Goal: Task Accomplishment & Management: Manage account settings

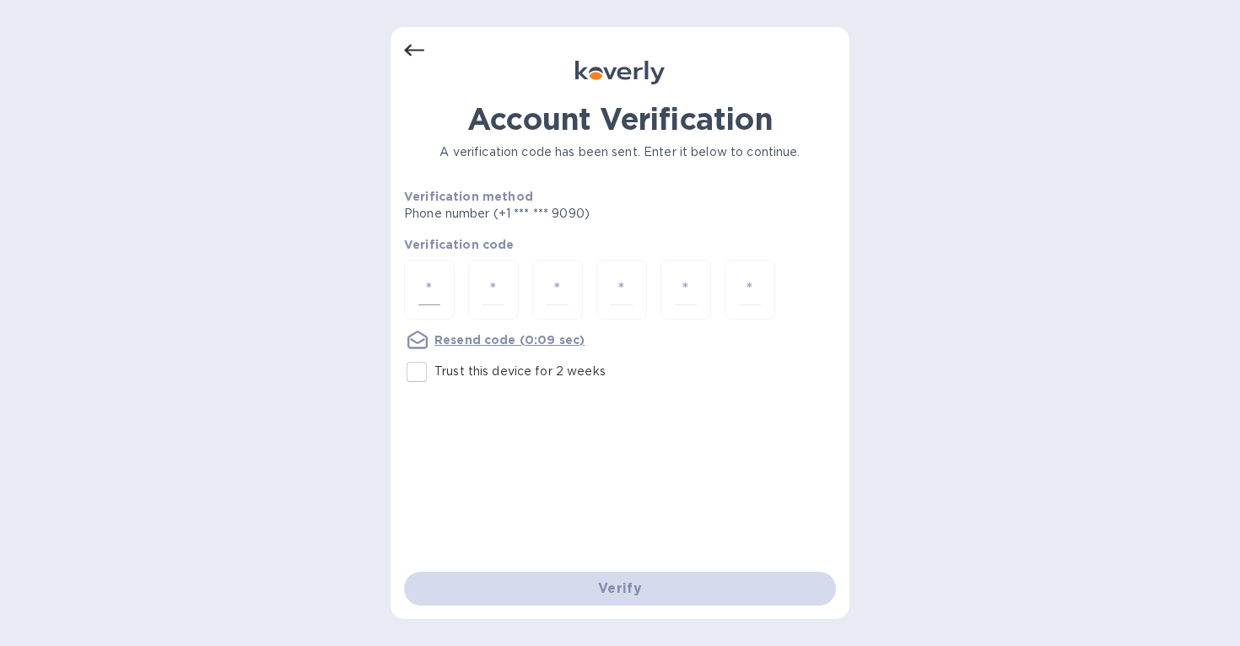
click at [423, 299] on input "number" at bounding box center [429, 289] width 22 height 31
type input "1"
type input "9"
type input "3"
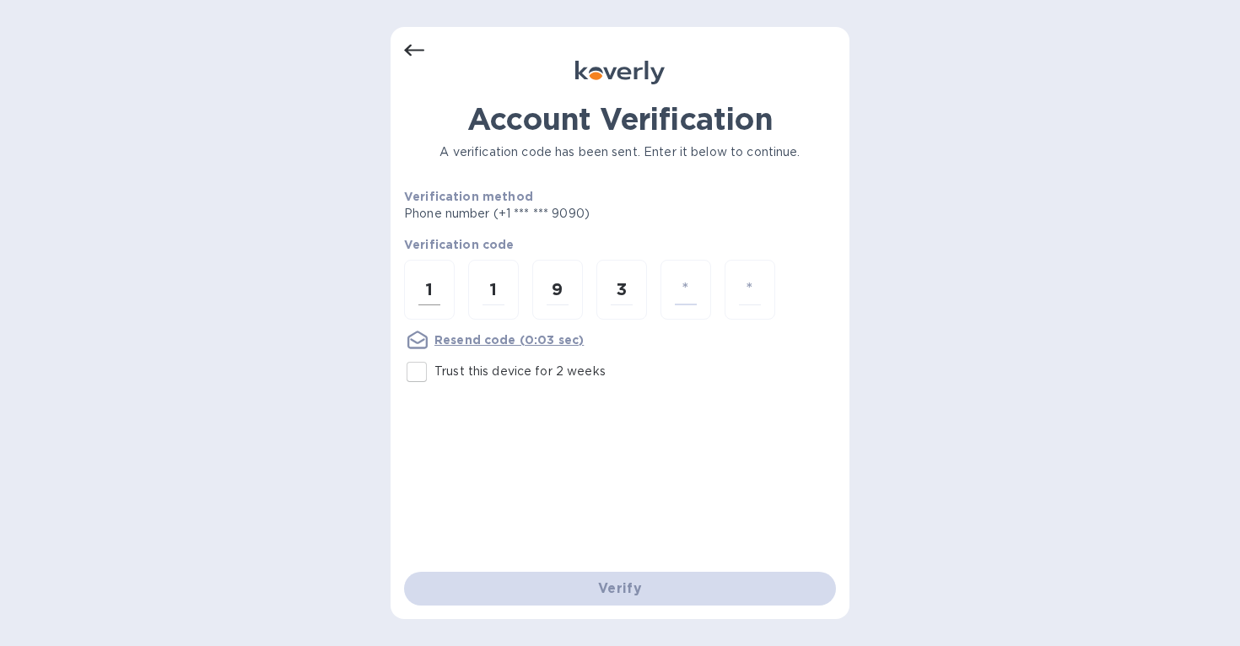
type input "0"
type input "9"
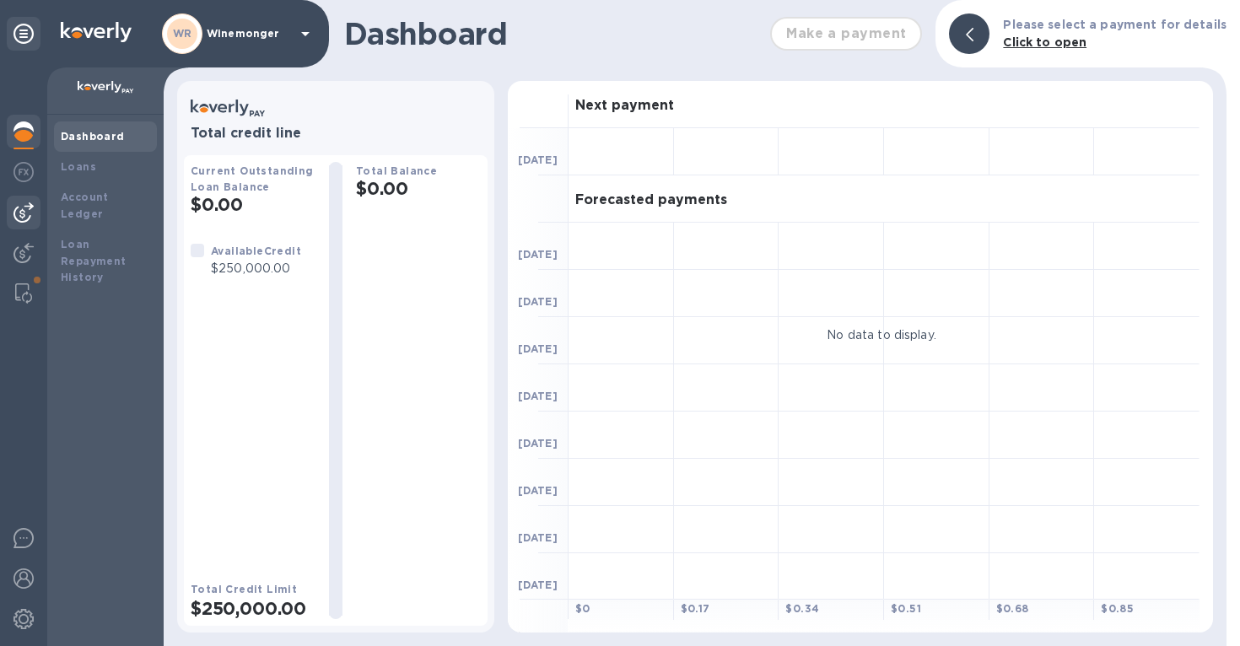
click at [25, 212] on img at bounding box center [23, 212] width 20 height 20
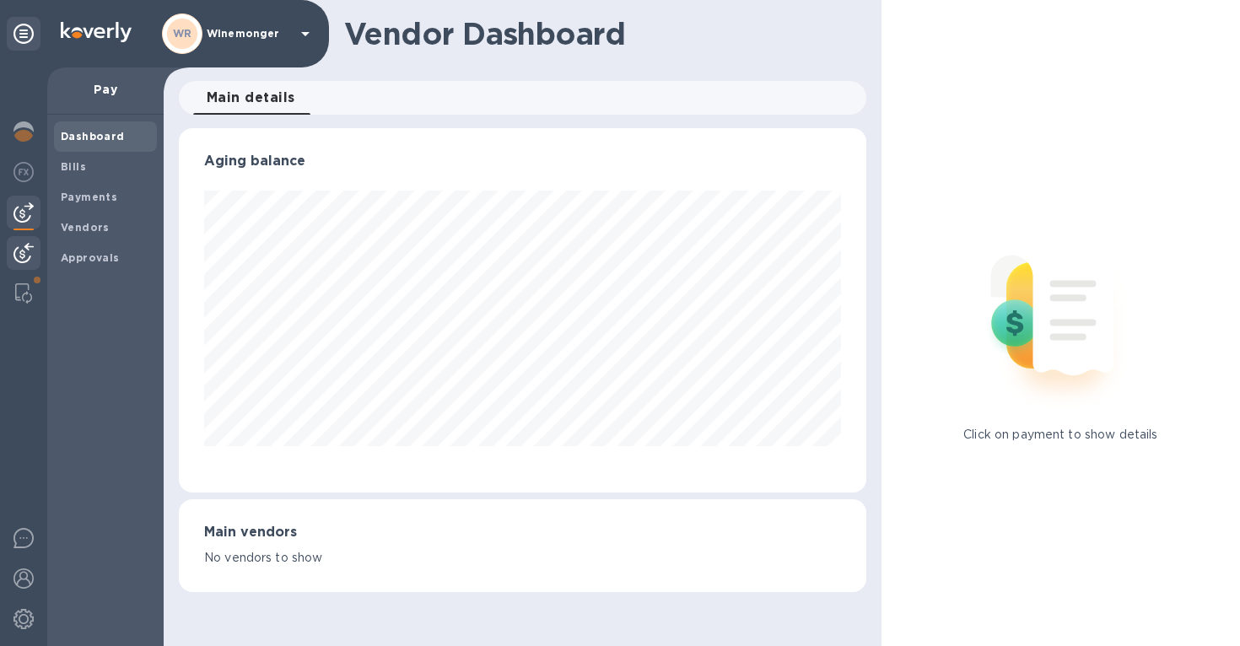
scroll to position [364, 687]
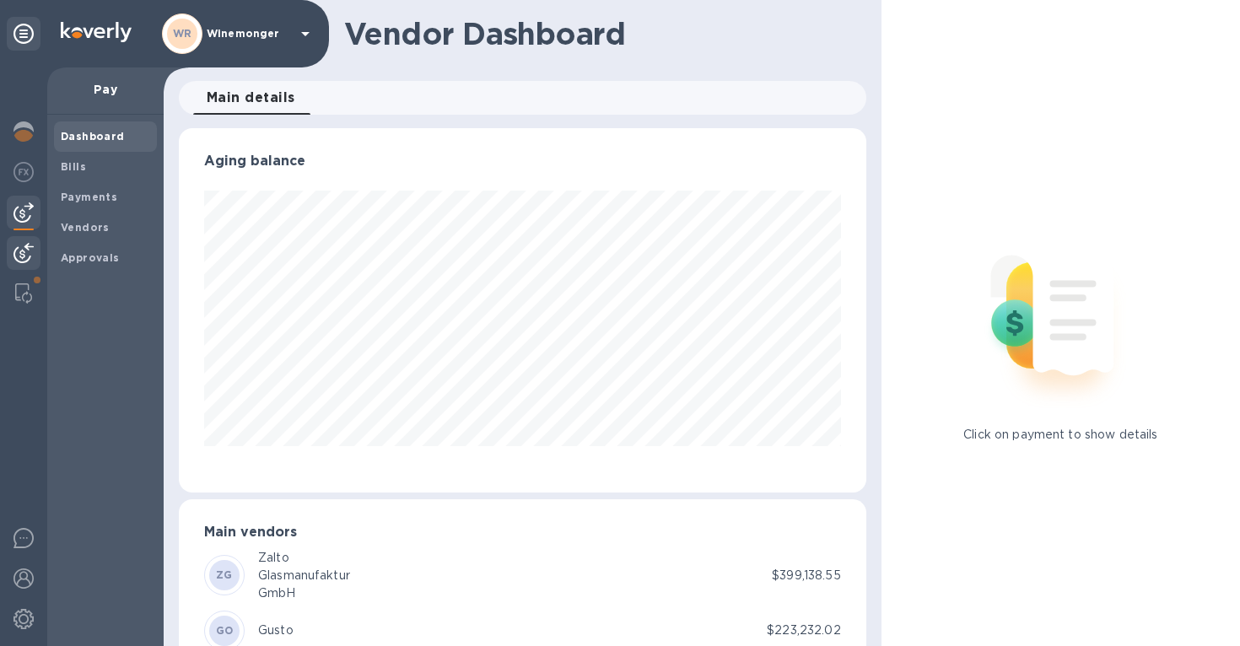
click at [21, 249] on img at bounding box center [23, 253] width 20 height 20
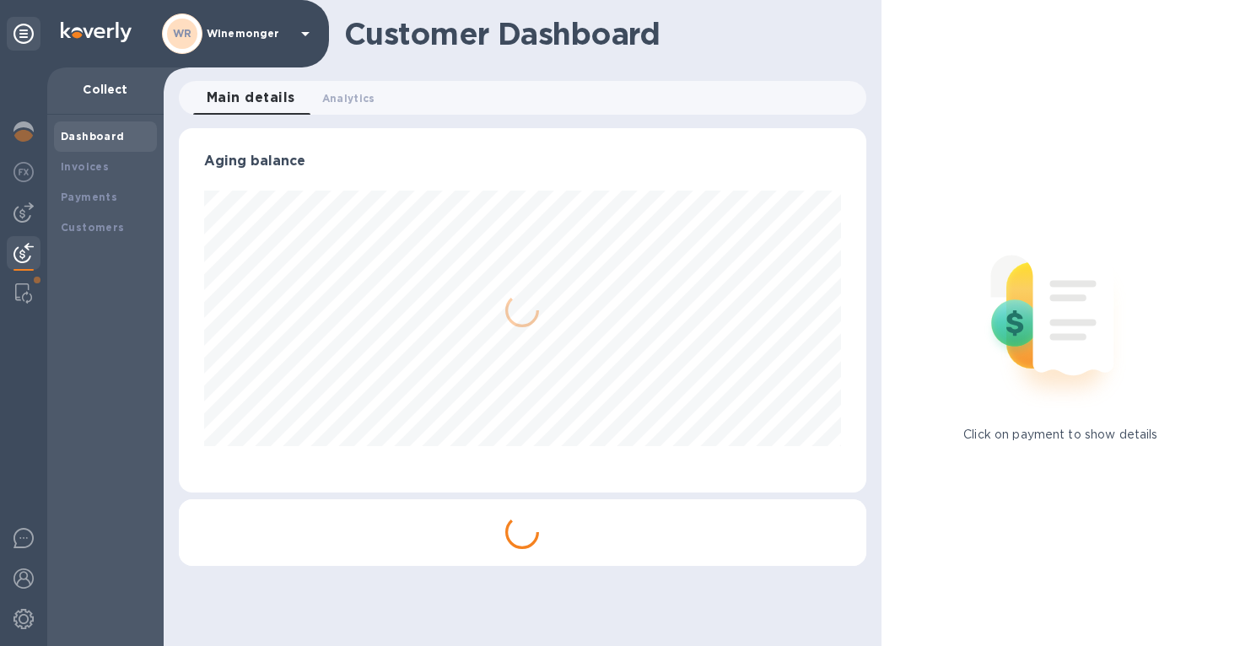
scroll to position [364, 687]
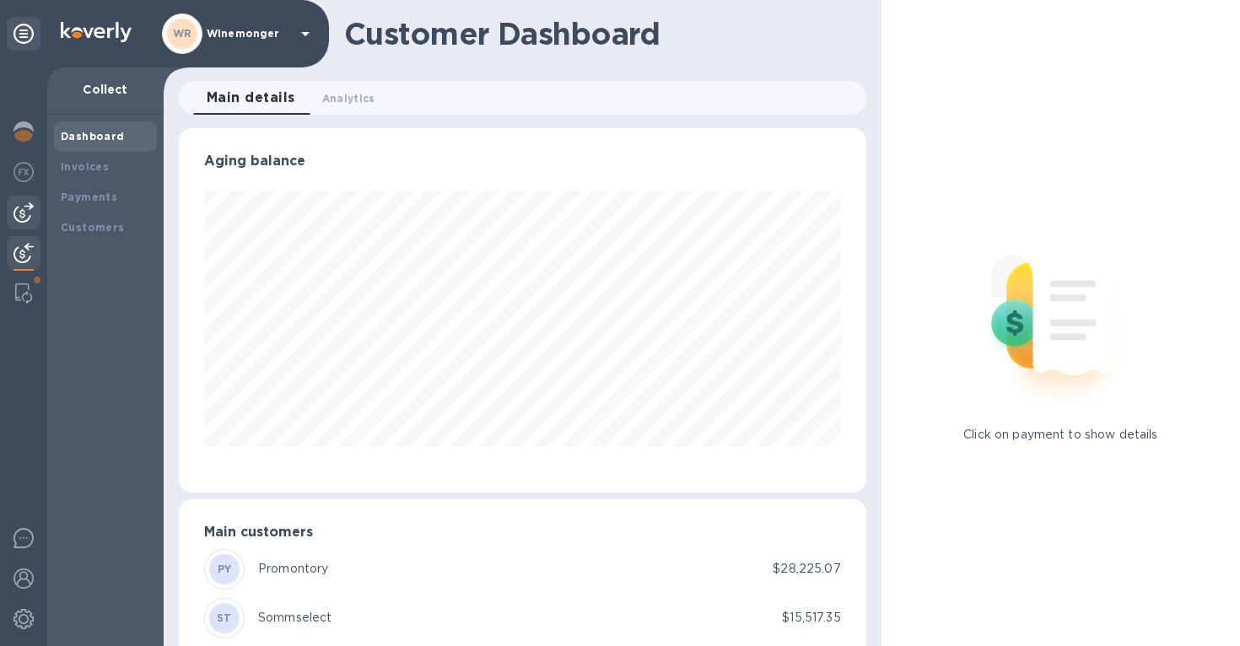
click at [19, 211] on img at bounding box center [23, 212] width 20 height 20
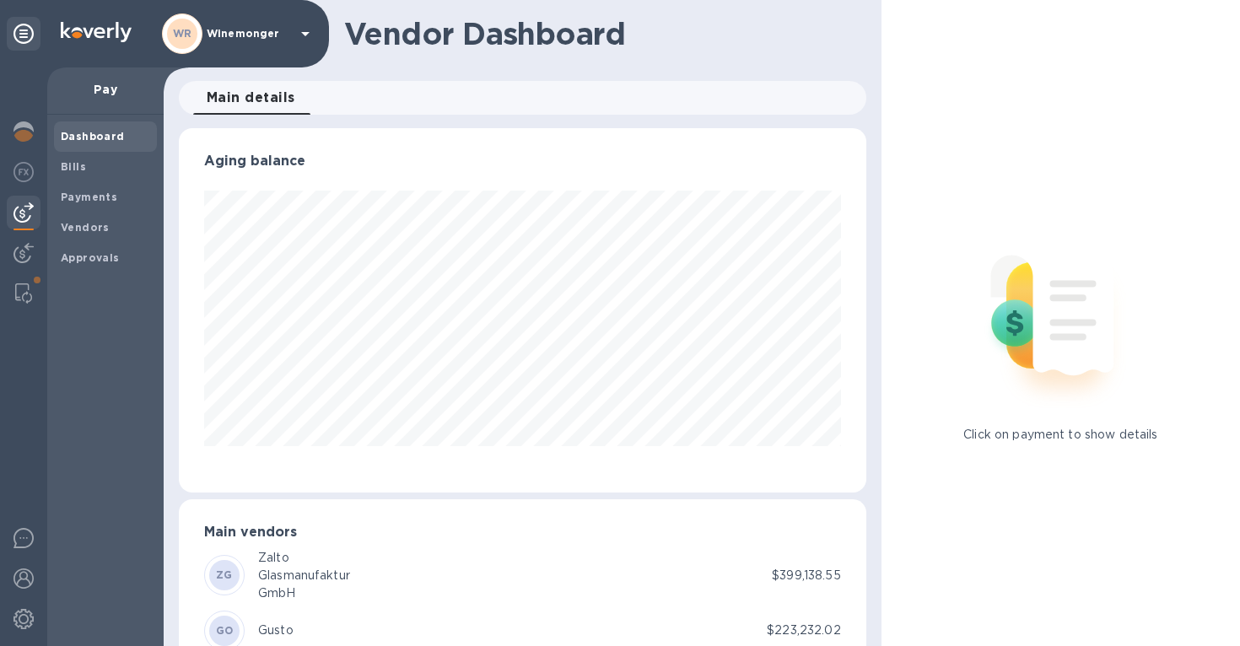
scroll to position [364, 687]
click at [75, 169] on b "Bills" at bounding box center [73, 166] width 25 height 13
